Goal: Information Seeking & Learning: Learn about a topic

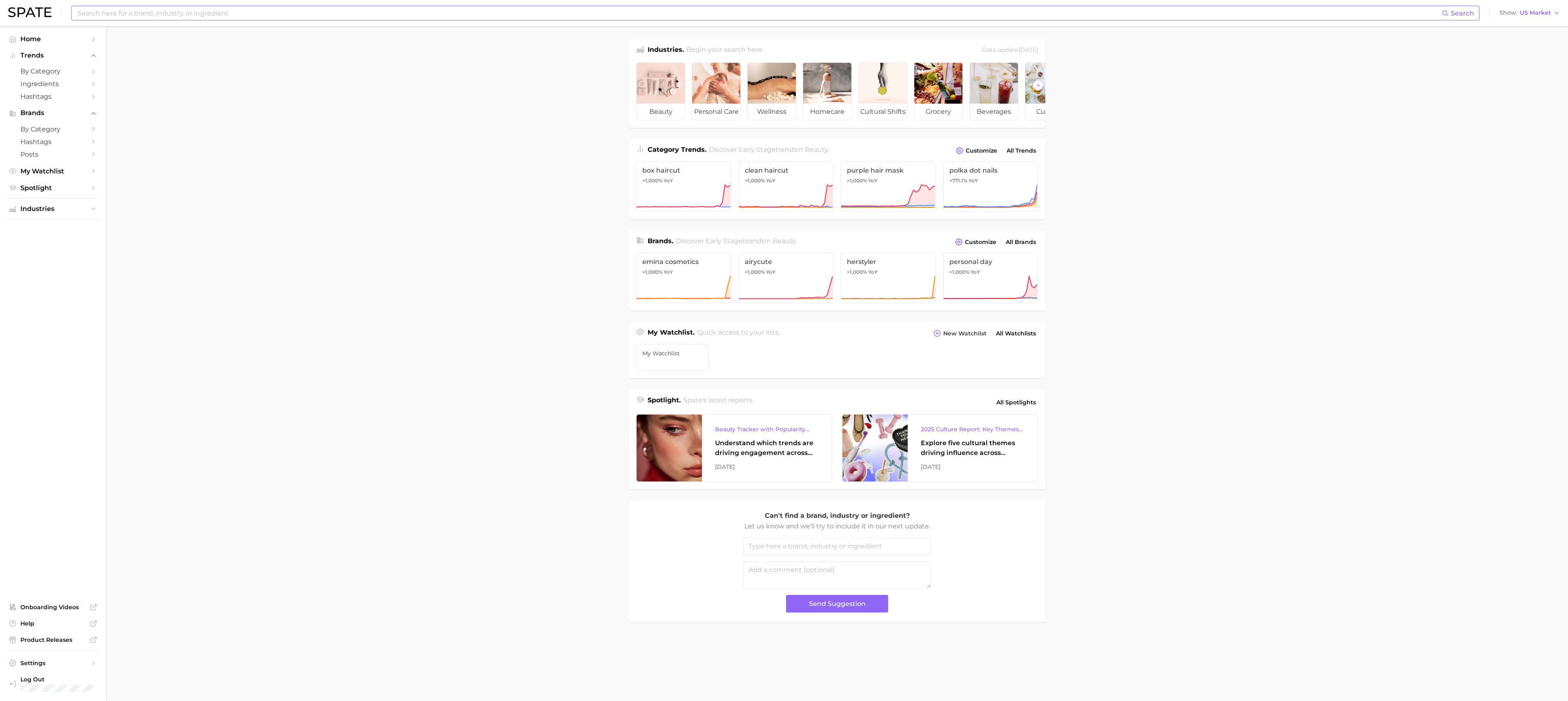
click at [424, 13] on input at bounding box center [759, 13] width 1365 height 14
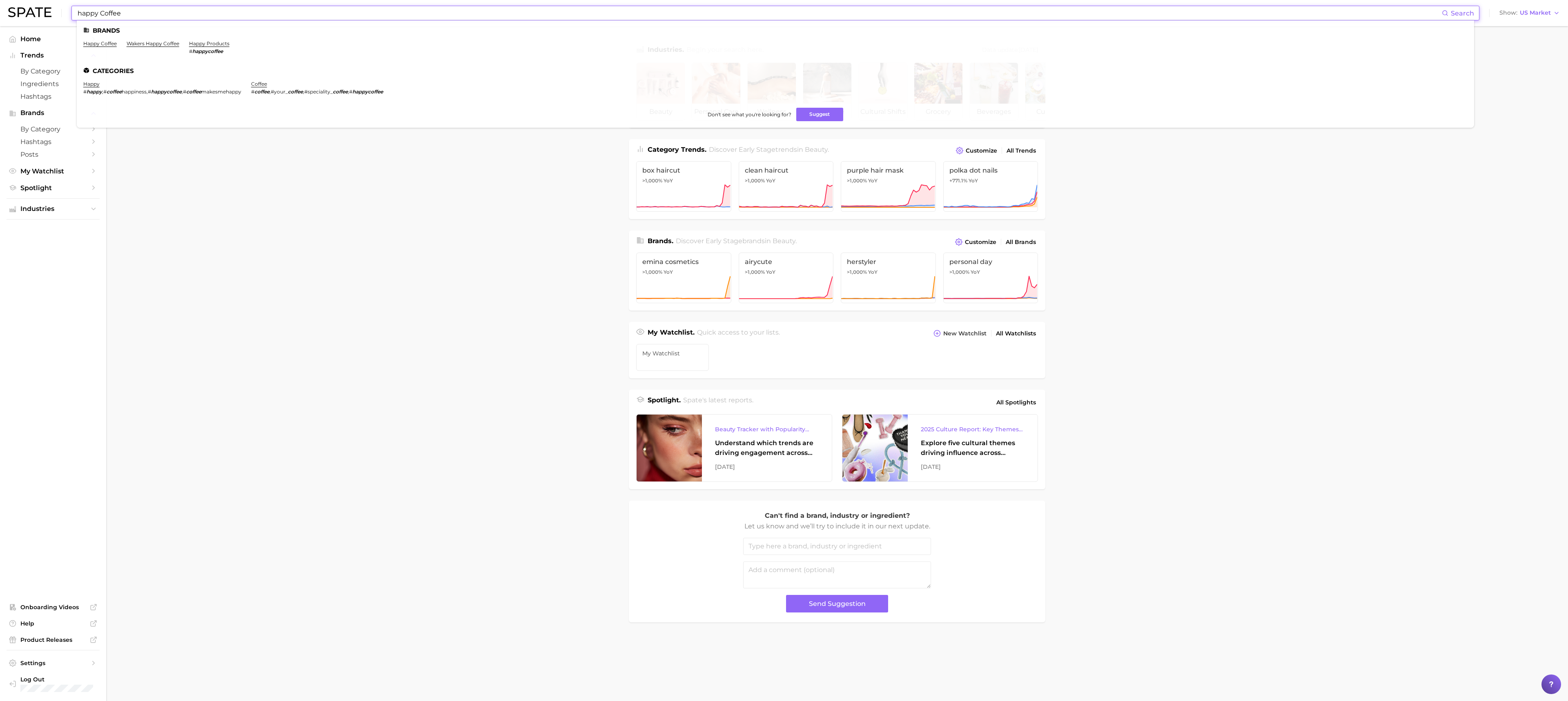
type input "happy Coffee"
click at [97, 43] on link "happy coffee" at bounding box center [100, 43] width 33 height 6
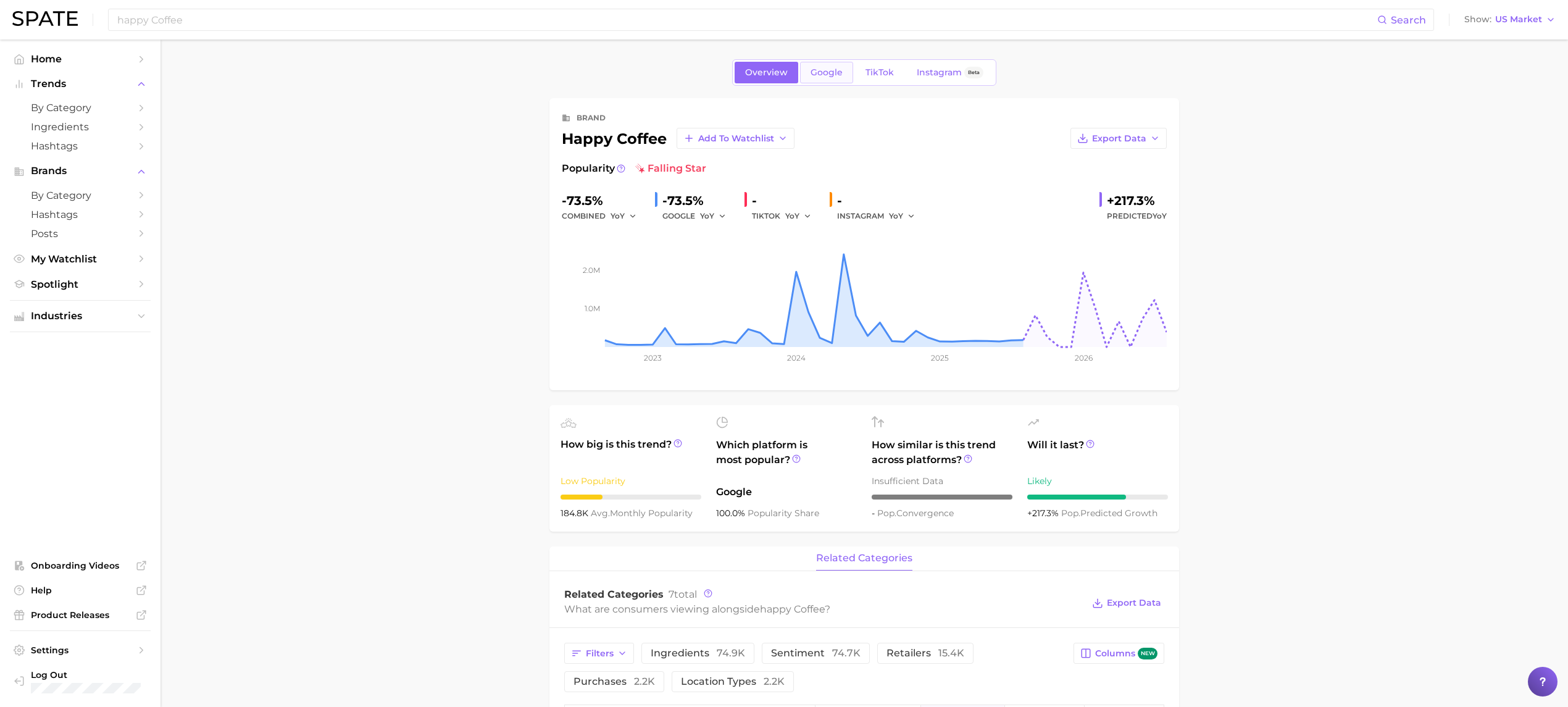
click at [831, 79] on link "Google" at bounding box center [826, 72] width 53 height 21
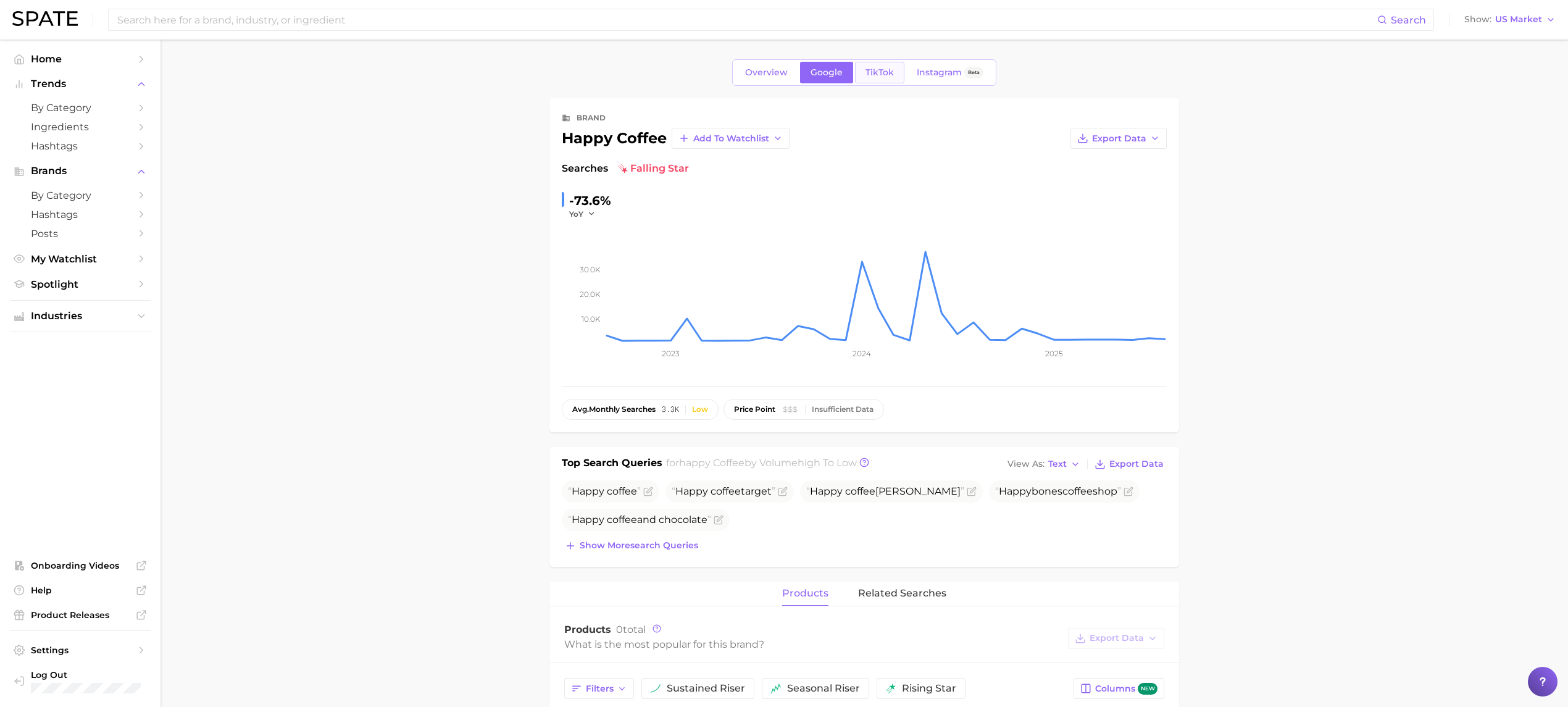
click at [871, 72] on span "TikTok" at bounding box center [880, 72] width 29 height 10
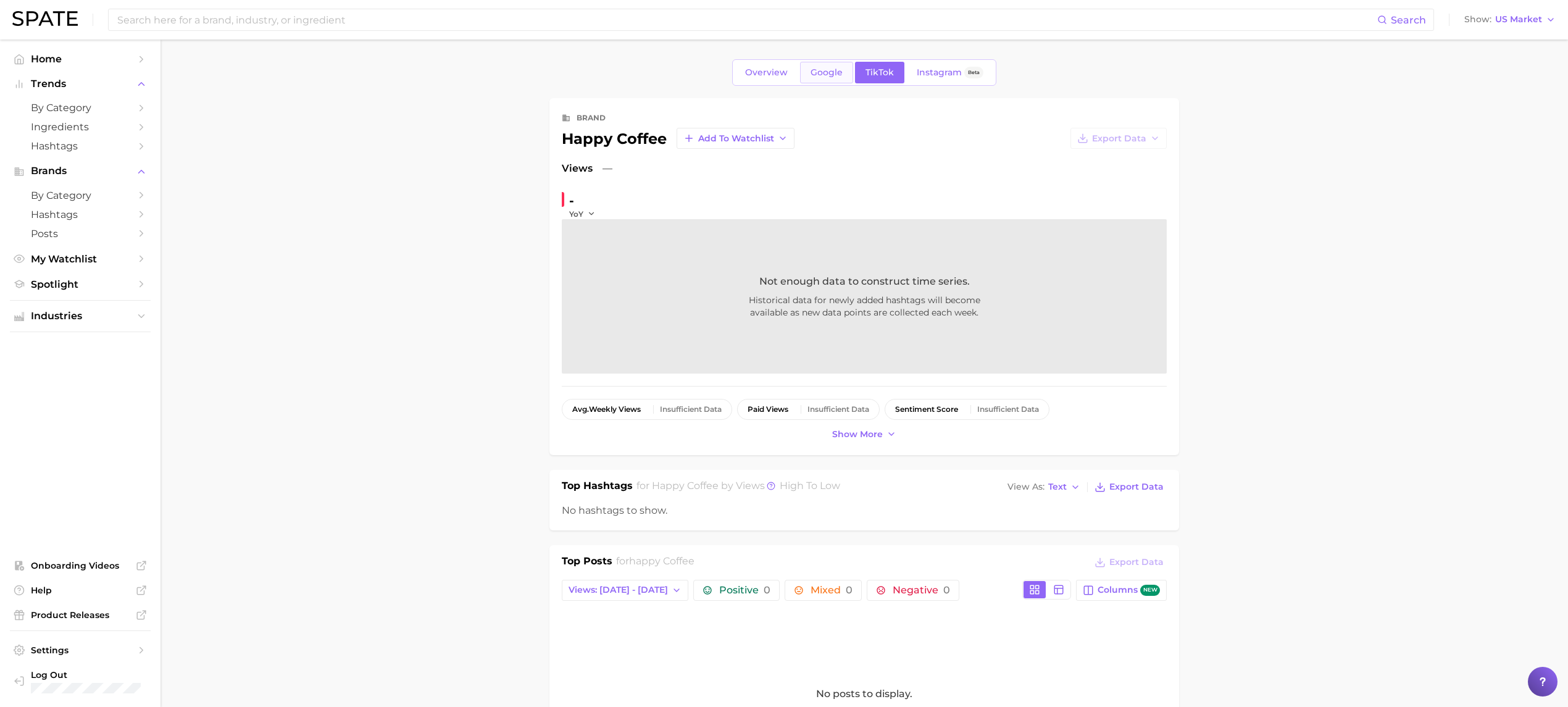
click at [824, 75] on span "Google" at bounding box center [826, 72] width 32 height 10
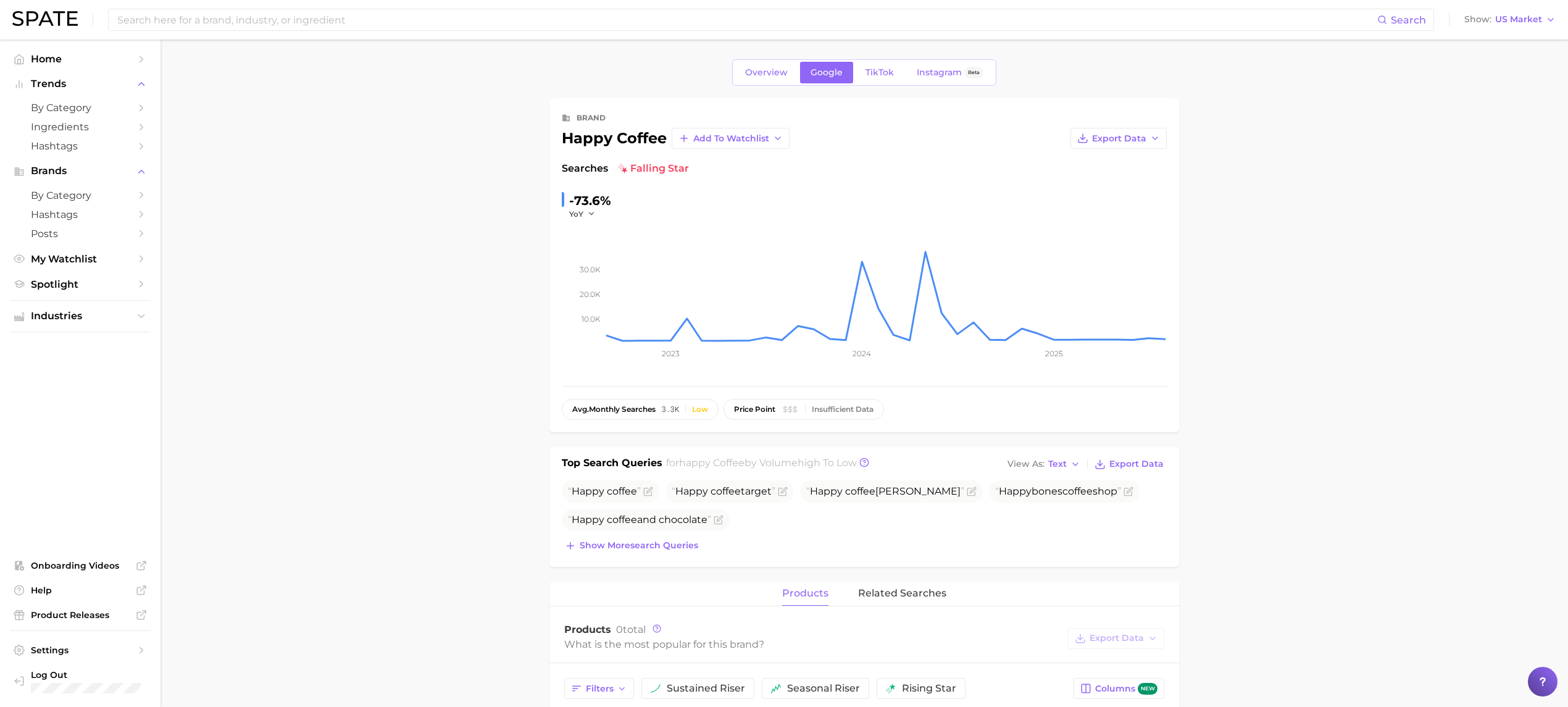
click at [1244, 281] on main "Overview Google TikTok Instagram Beta brand happy coffee Add to Watchlist Expor…" at bounding box center [863, 655] width 1407 height 1232
click at [57, 59] on span "Home" at bounding box center [80, 59] width 98 height 12
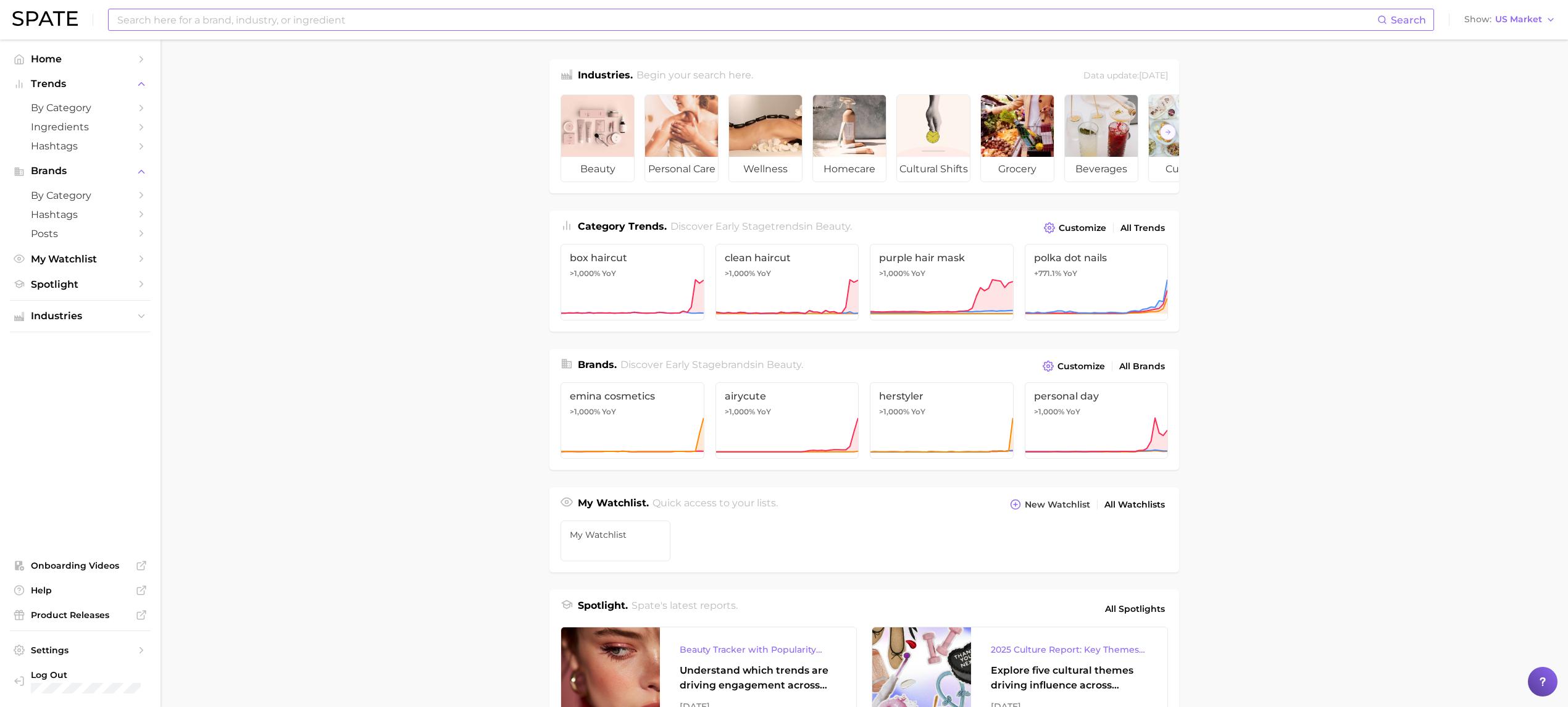
click at [306, 29] on input at bounding box center [746, 19] width 1262 height 21
type input "c"
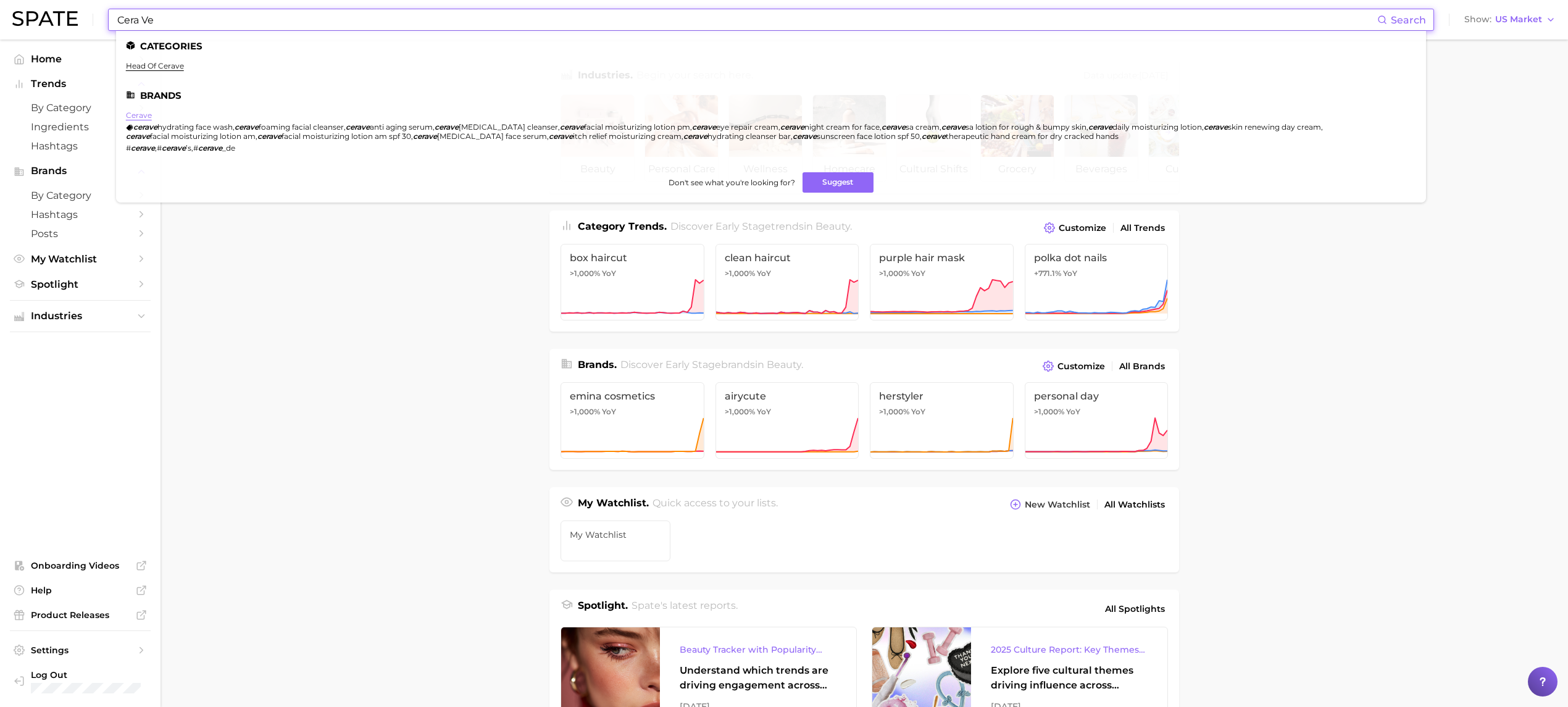
type input "Cera Ve"
click at [145, 112] on link "cerave" at bounding box center [139, 115] width 26 height 9
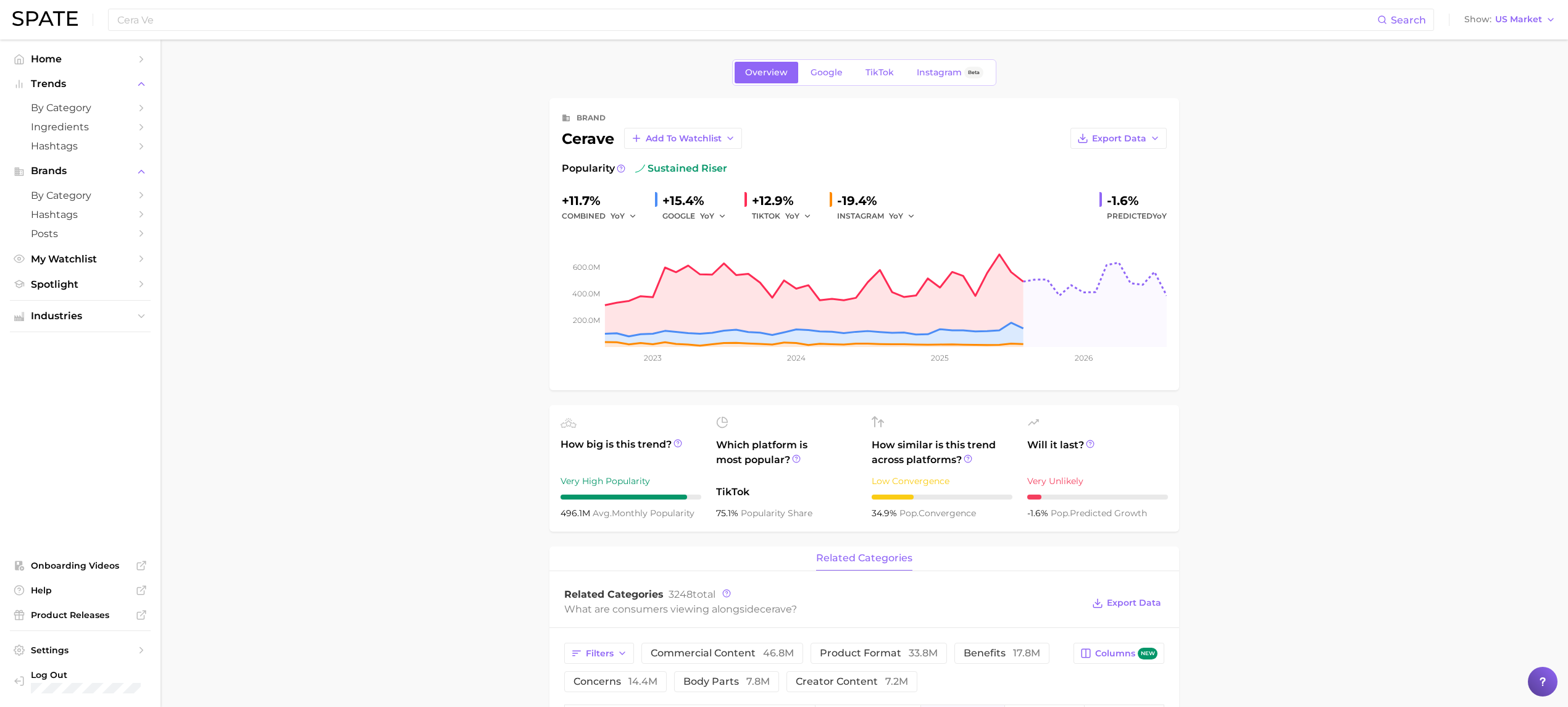
scroll to position [356, 0]
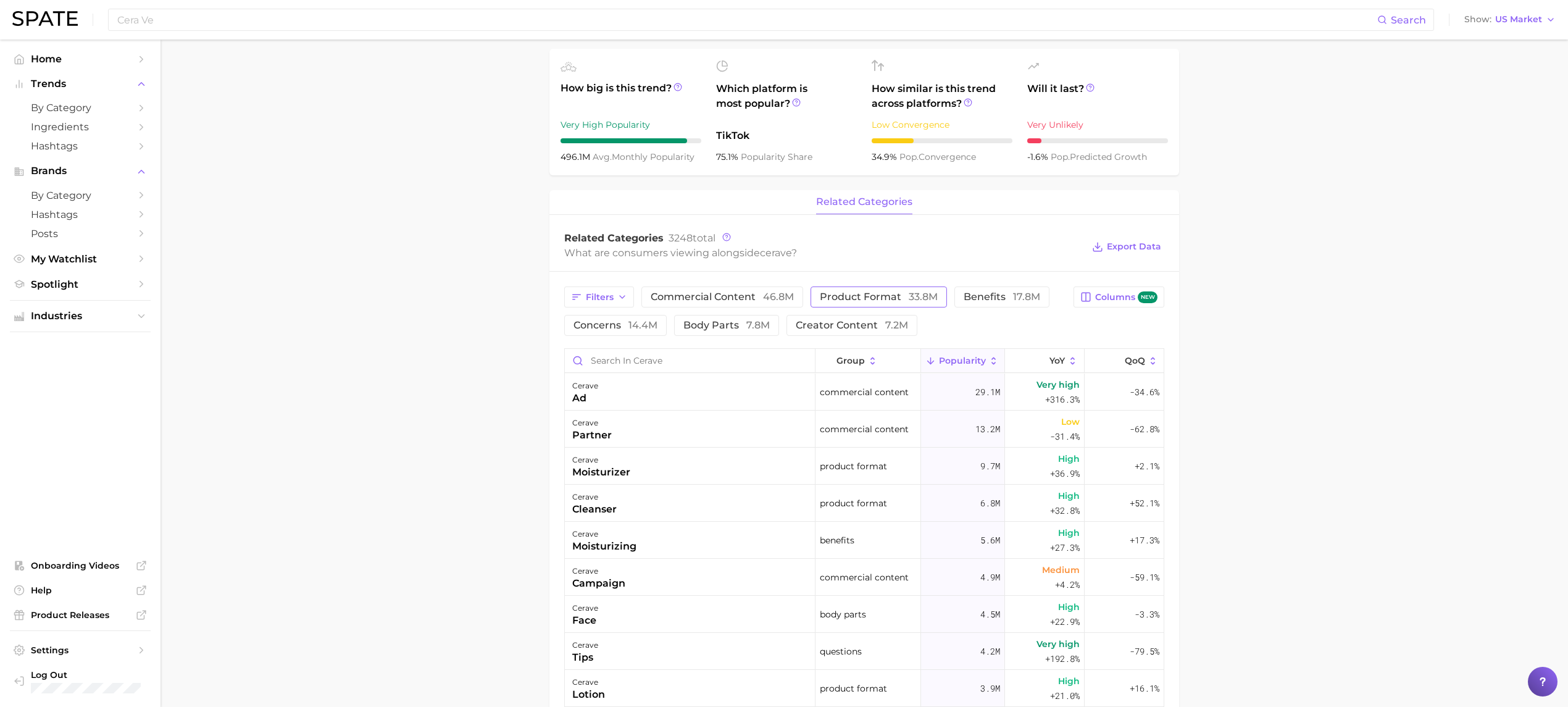
click at [852, 307] on button "product format 33.8m" at bounding box center [879, 296] width 136 height 21
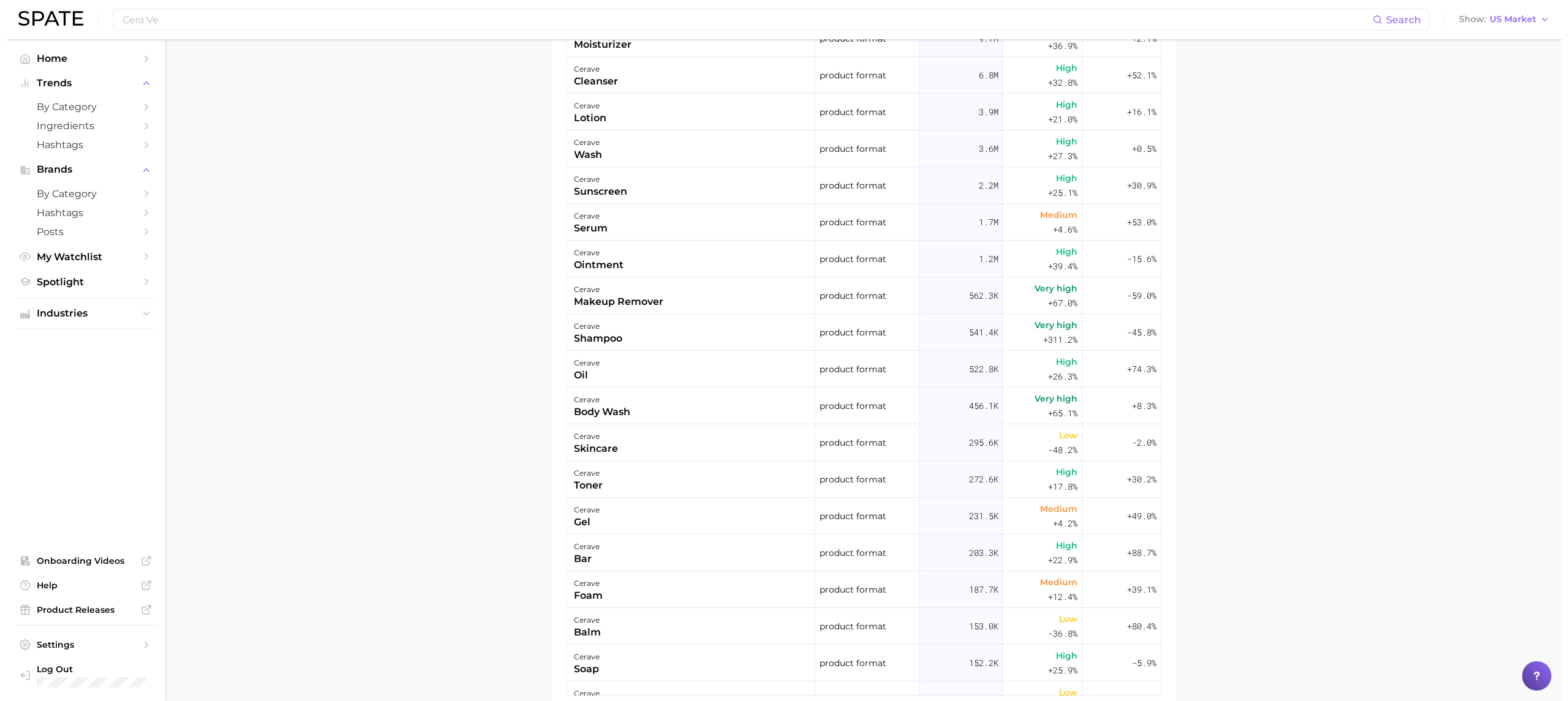
scroll to position [707, 0]
click at [595, 329] on div "cerave" at bounding box center [592, 322] width 48 height 15
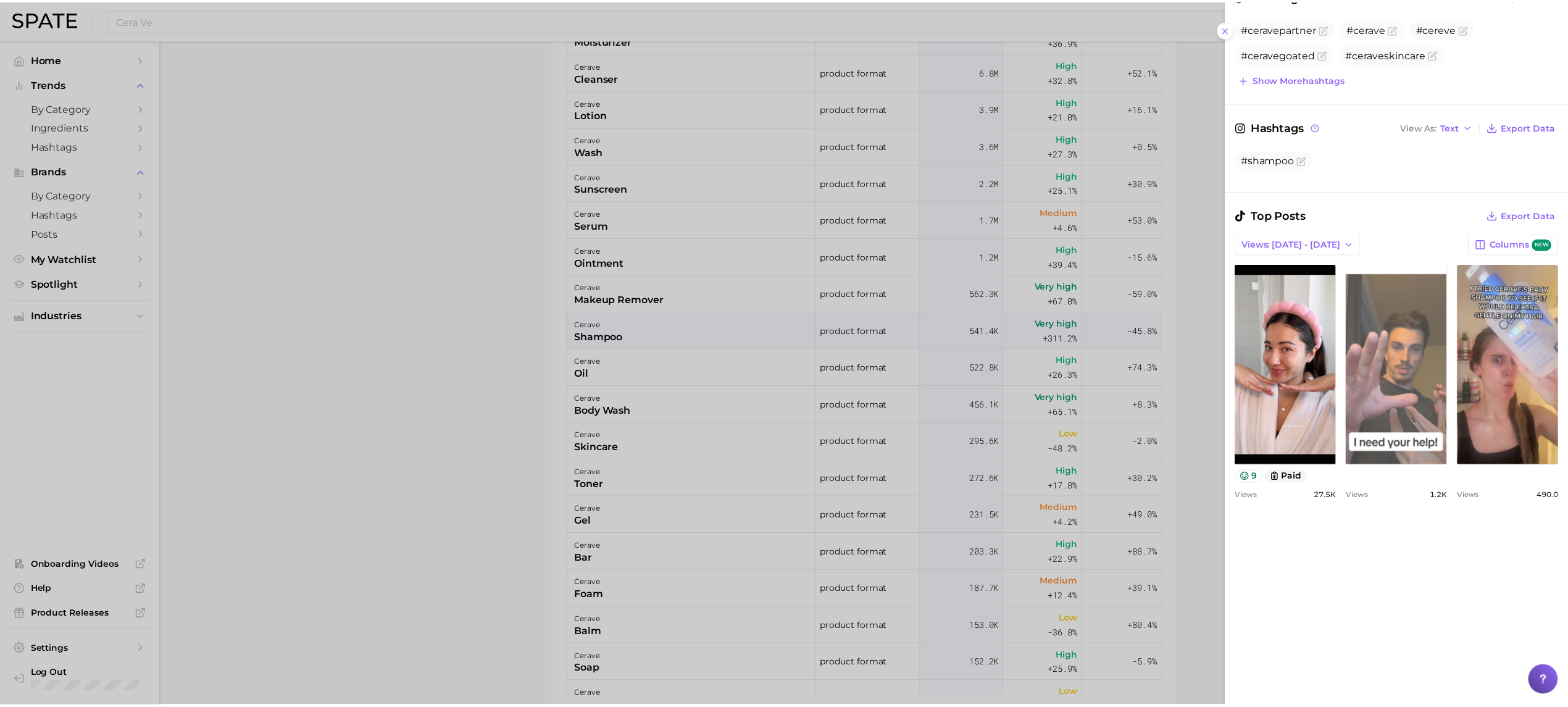
scroll to position [0, 0]
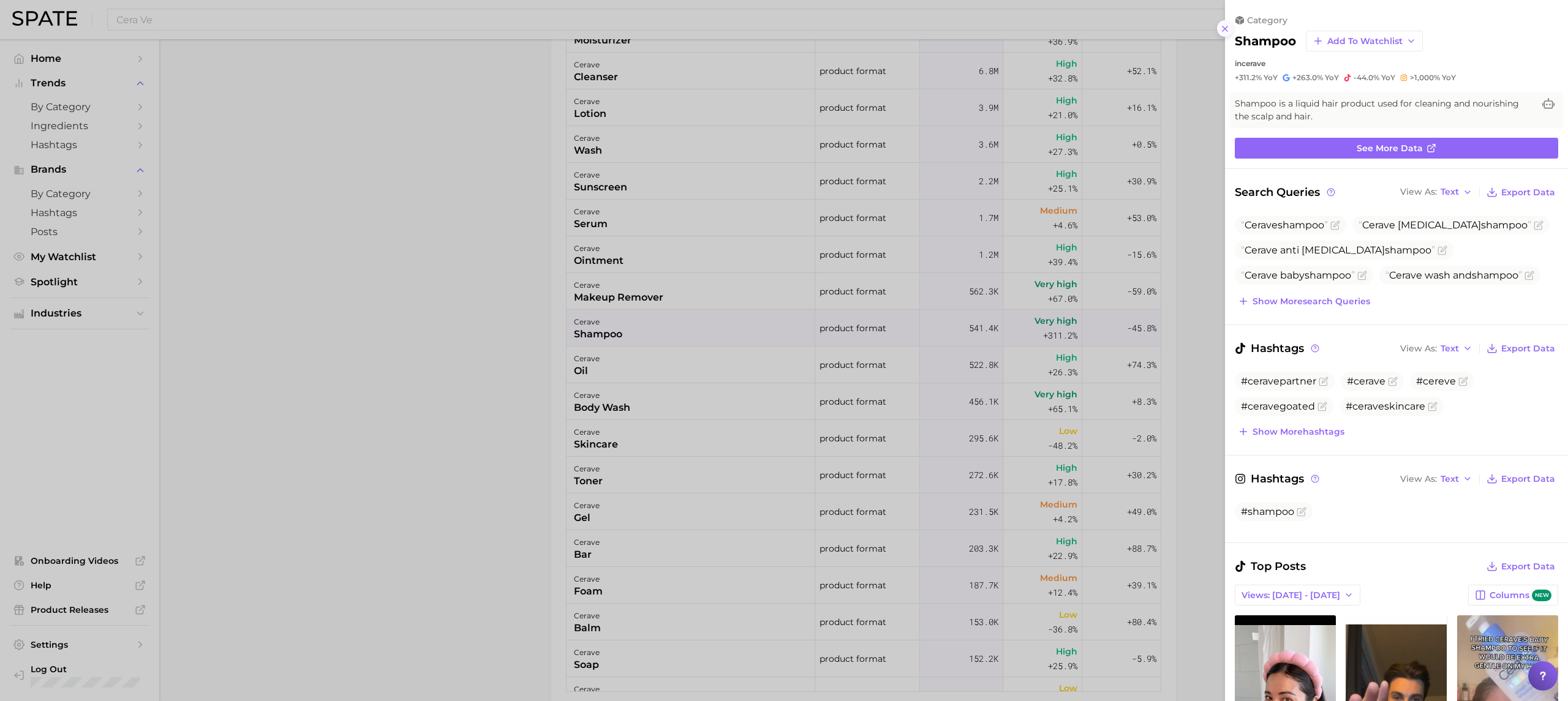
click at [1220, 29] on icon at bounding box center [1225, 28] width 10 height 10
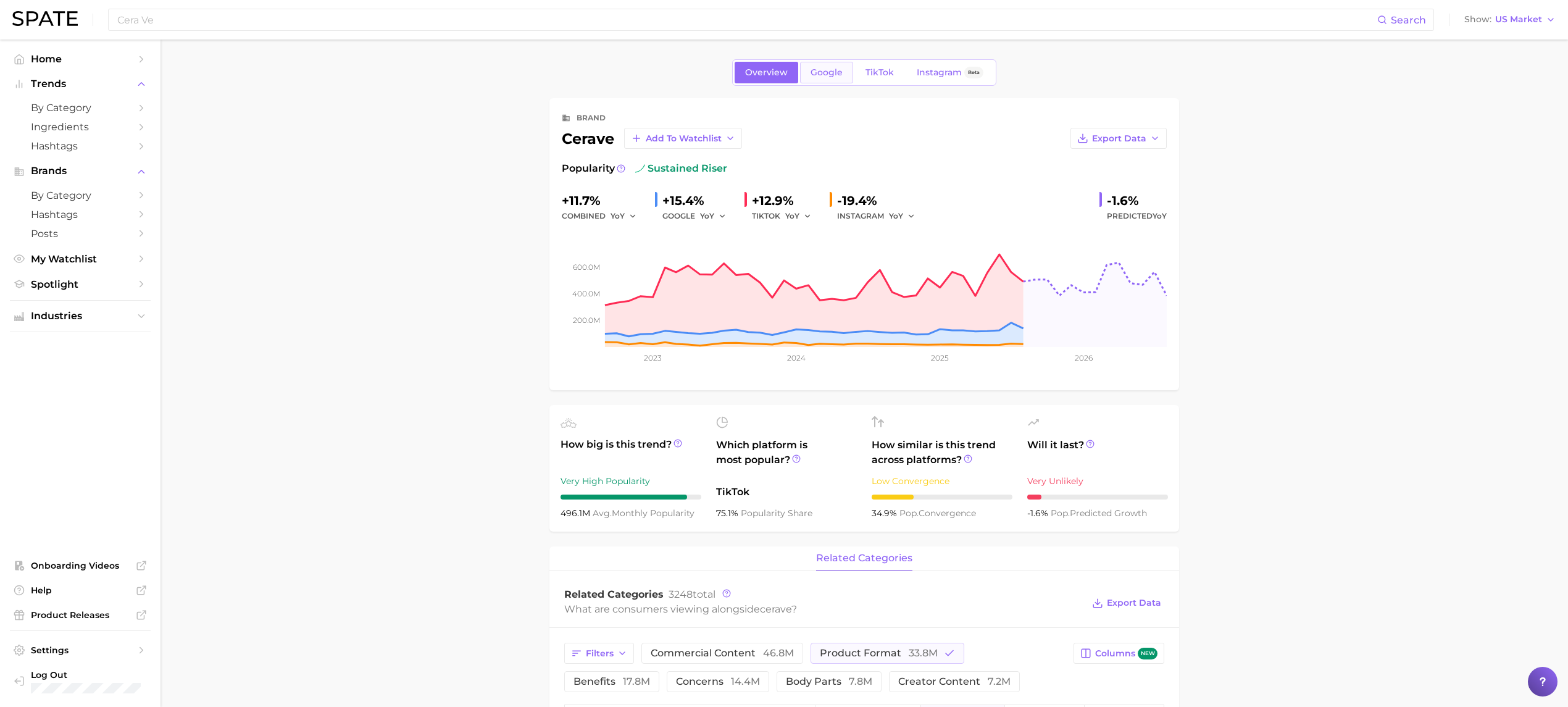
click at [843, 82] on link "Google" at bounding box center [826, 72] width 53 height 21
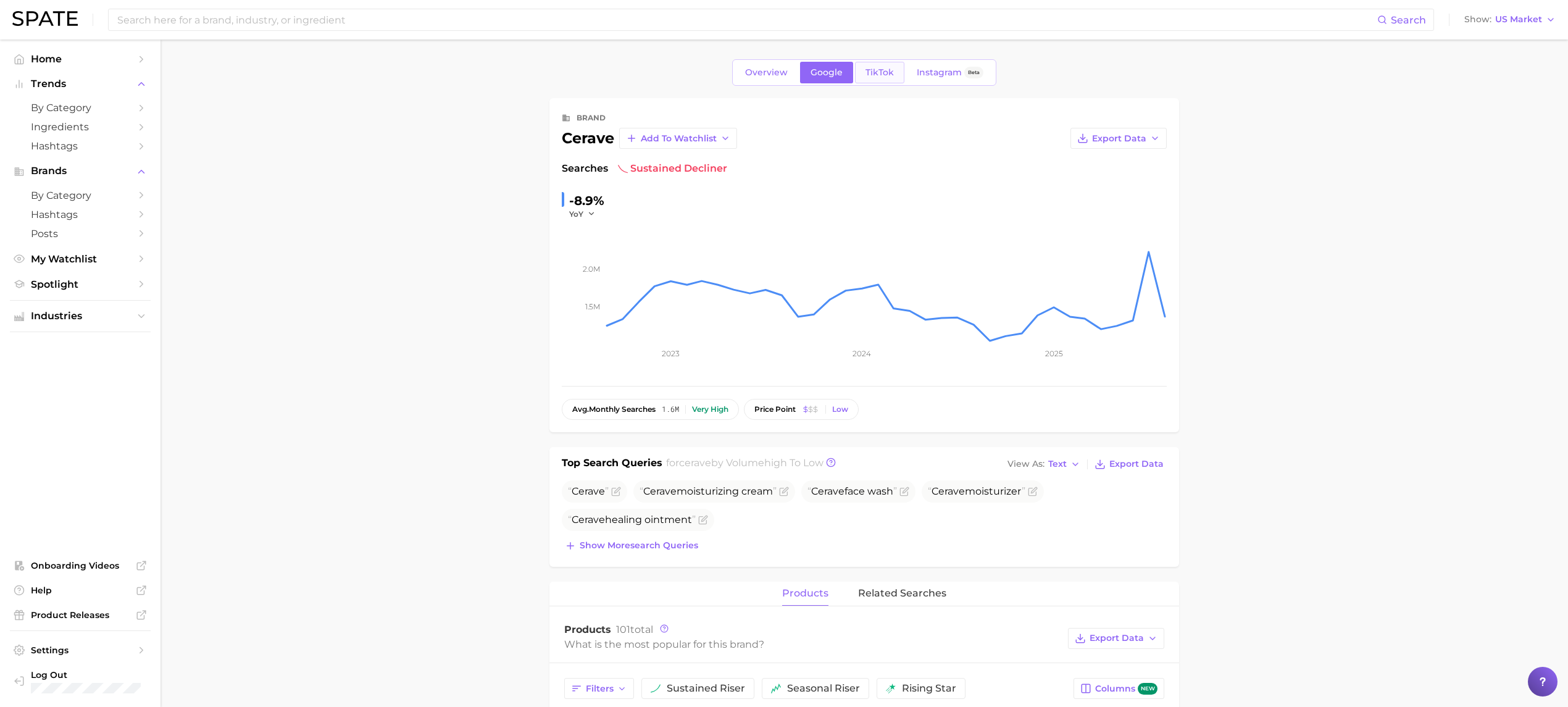
click at [870, 72] on span "TikTok" at bounding box center [880, 72] width 29 height 10
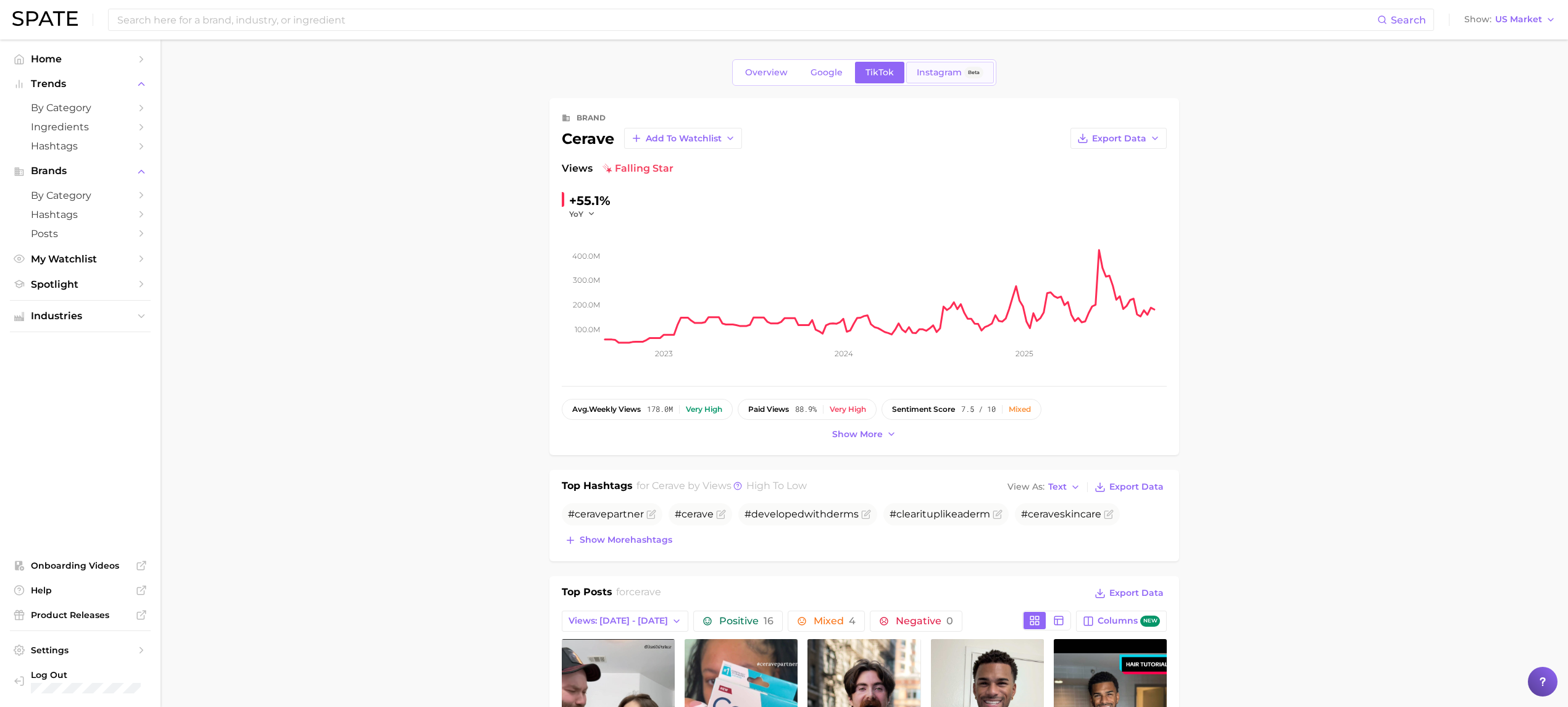
click at [934, 68] on span "Instagram" at bounding box center [939, 72] width 45 height 10
